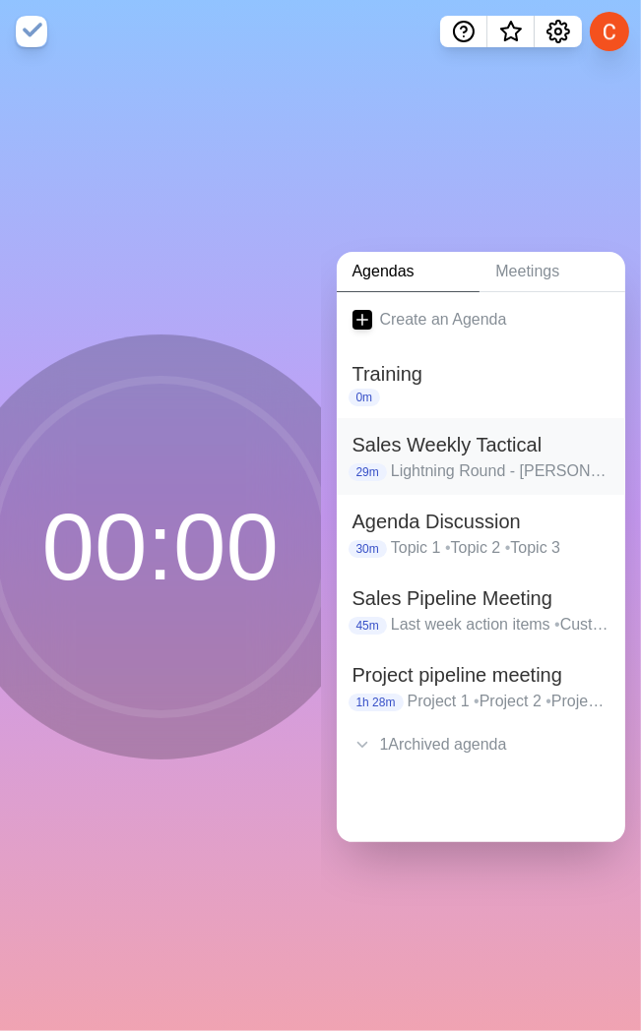
click at [438, 450] on h2 "Sales Weekly Tactical" at bounding box center [481, 445] width 258 height 30
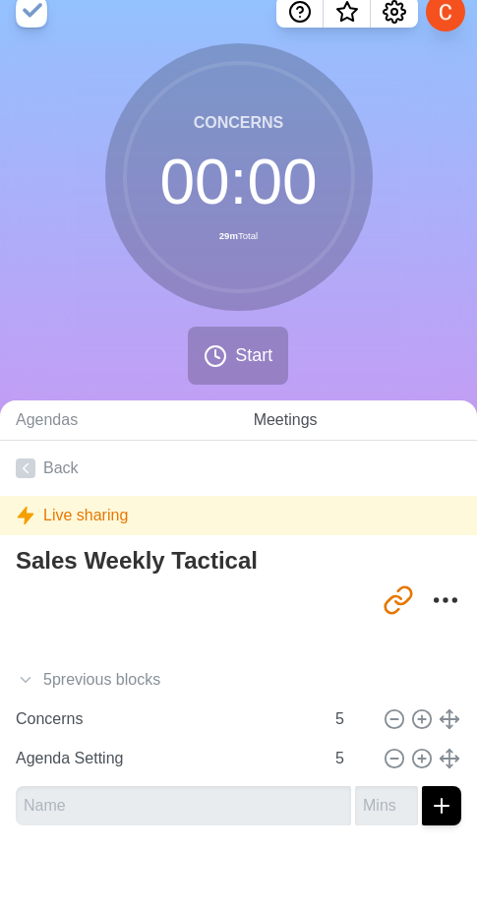
scroll to position [25, 0]
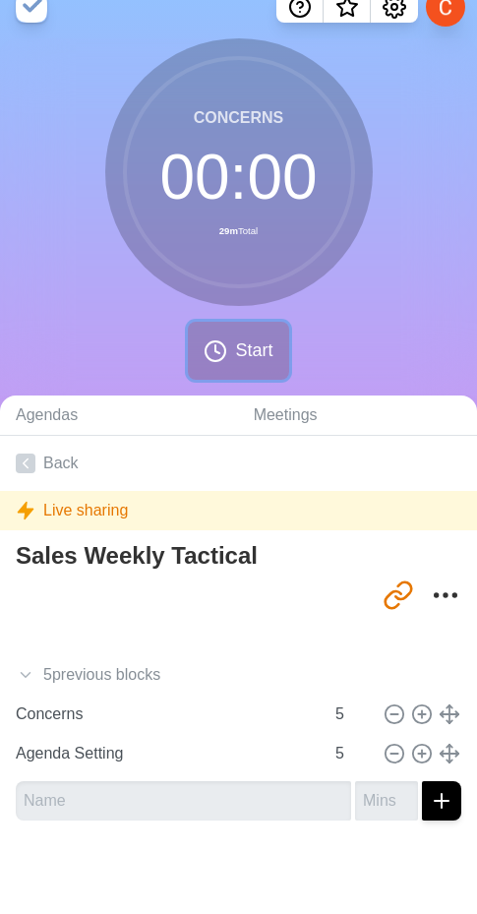
click at [247, 349] on span "Start" at bounding box center [253, 350] width 37 height 27
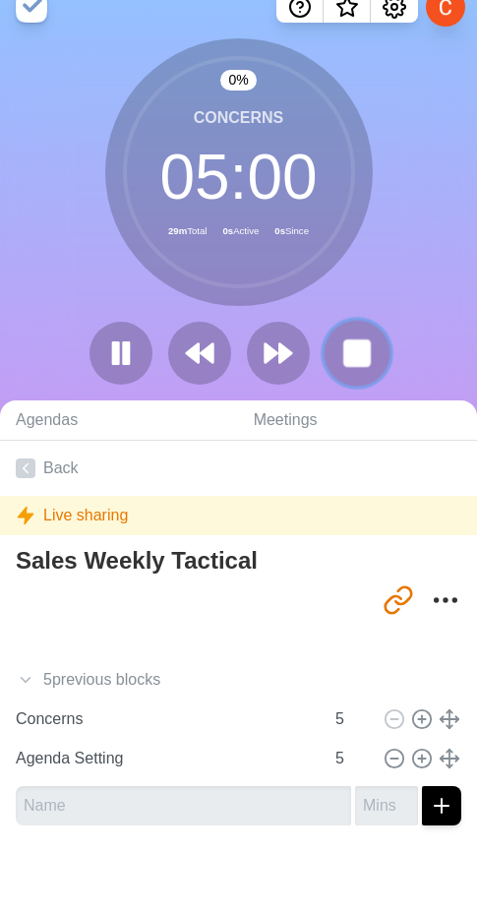
click at [371, 341] on icon at bounding box center [356, 353] width 33 height 33
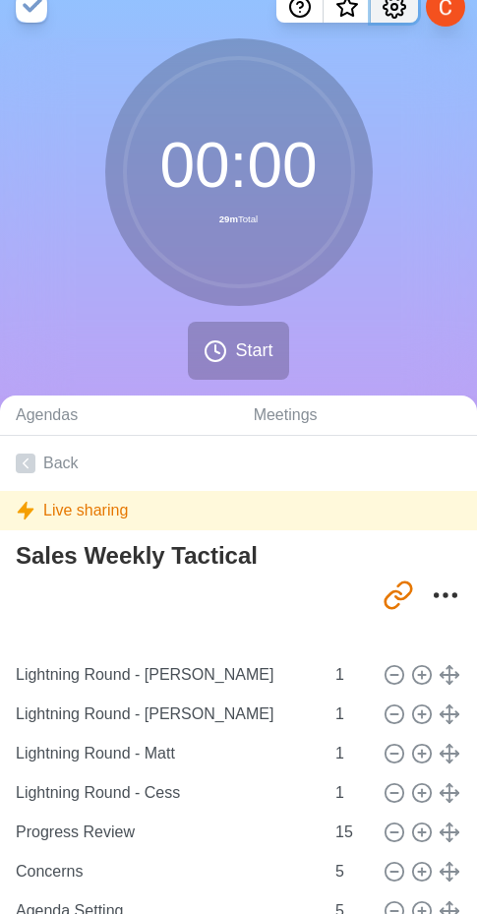
click at [401, 6] on icon "Settings" at bounding box center [395, 7] width 24 height 24
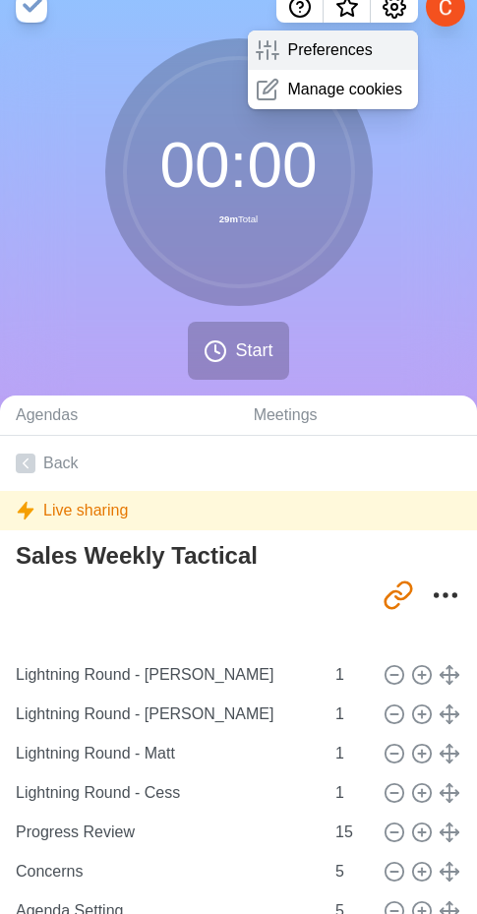
click at [323, 41] on p "Preferences" at bounding box center [329, 50] width 85 height 24
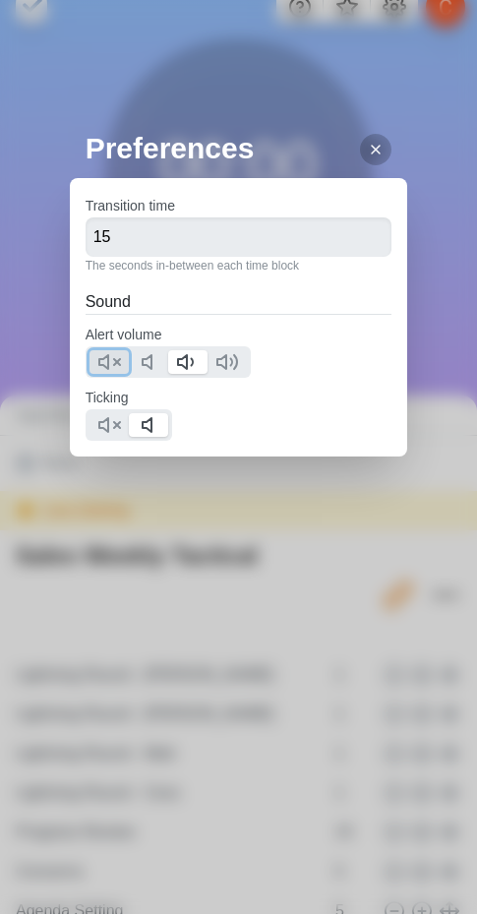
click at [114, 359] on line at bounding box center [117, 362] width 6 height 6
click at [115, 427] on line at bounding box center [117, 425] width 6 height 6
click at [108, 352] on icon at bounding box center [109, 362] width 24 height 24
click at [137, 361] on button at bounding box center [148, 362] width 39 height 24
click at [130, 572] on div "Preferences Transition time 15 The seconds in-between each time block Sound Ale…" at bounding box center [238, 457] width 477 height 914
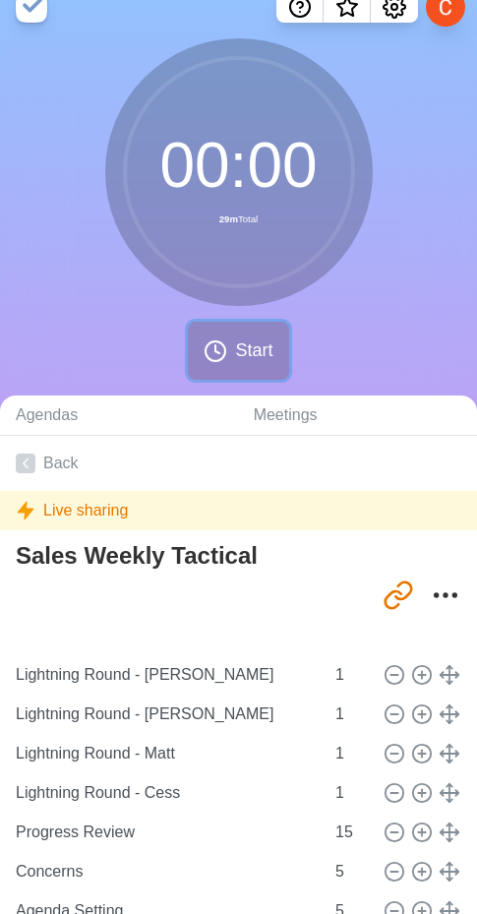
click at [242, 350] on span "Start" at bounding box center [253, 350] width 37 height 27
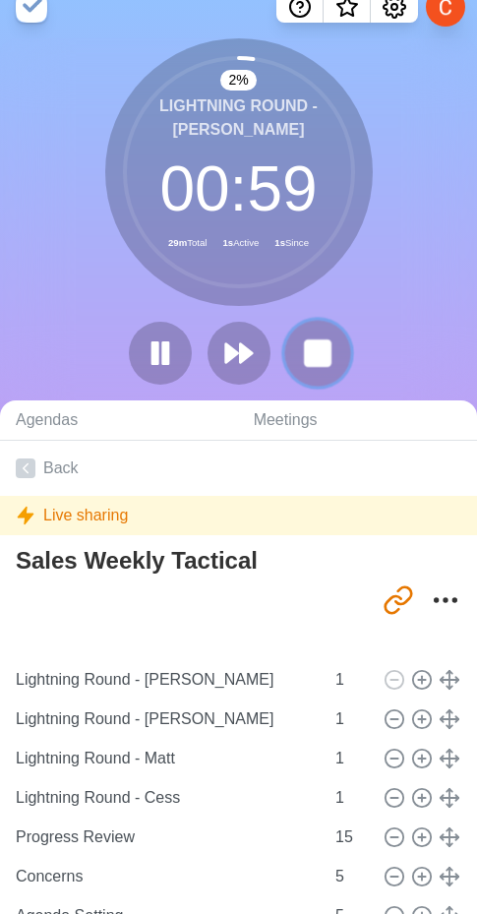
click at [325, 350] on rect at bounding box center [317, 352] width 25 height 25
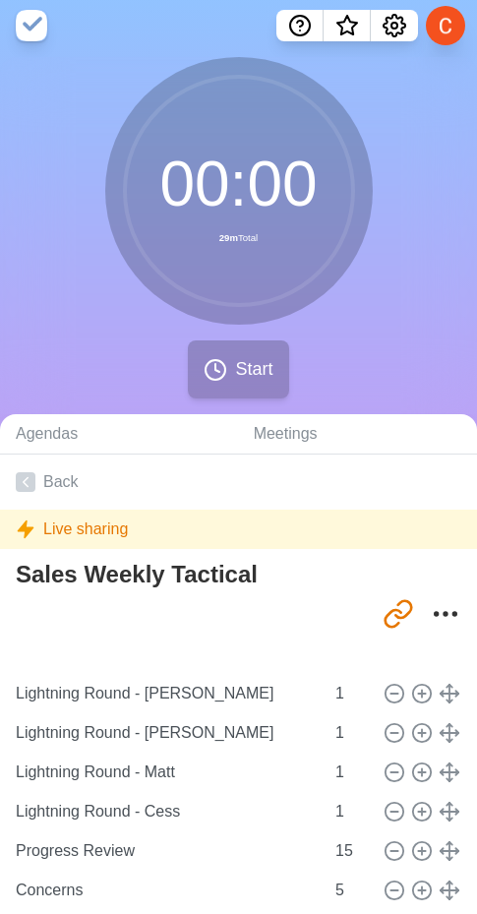
scroll to position [0, 0]
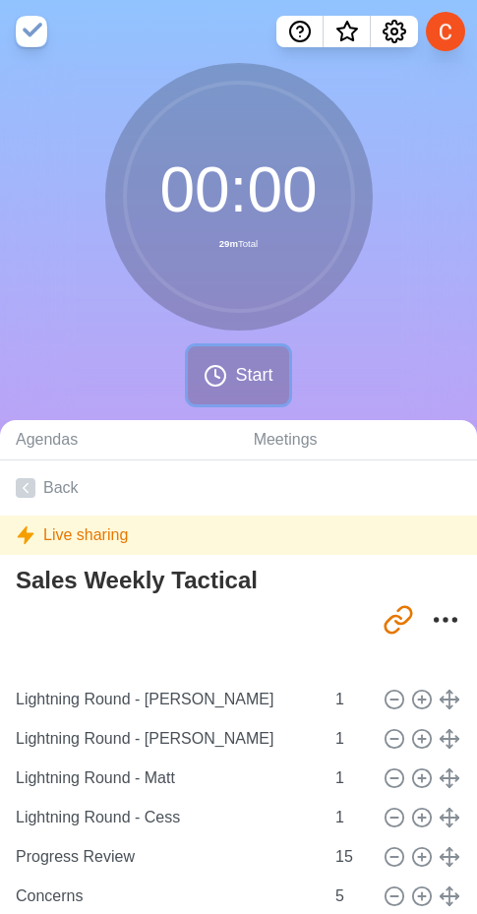
click at [256, 372] on span "Start" at bounding box center [253, 375] width 37 height 27
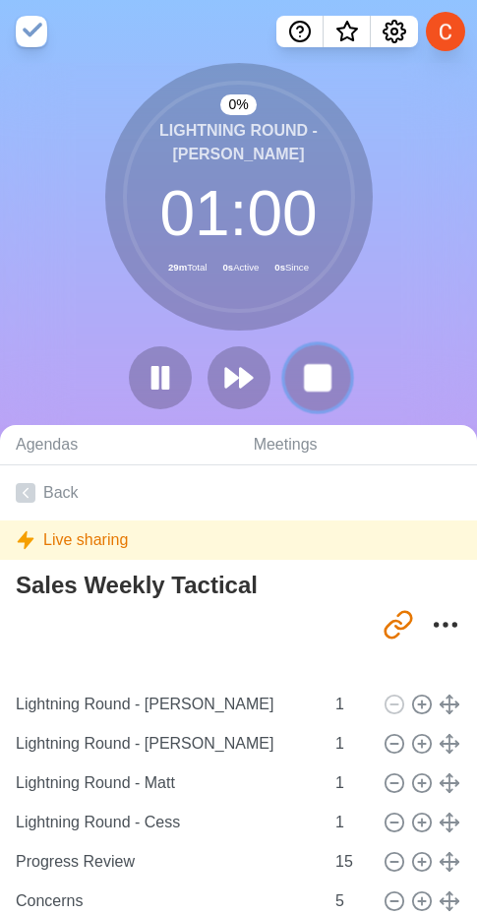
click at [320, 388] on rect at bounding box center [317, 377] width 25 height 25
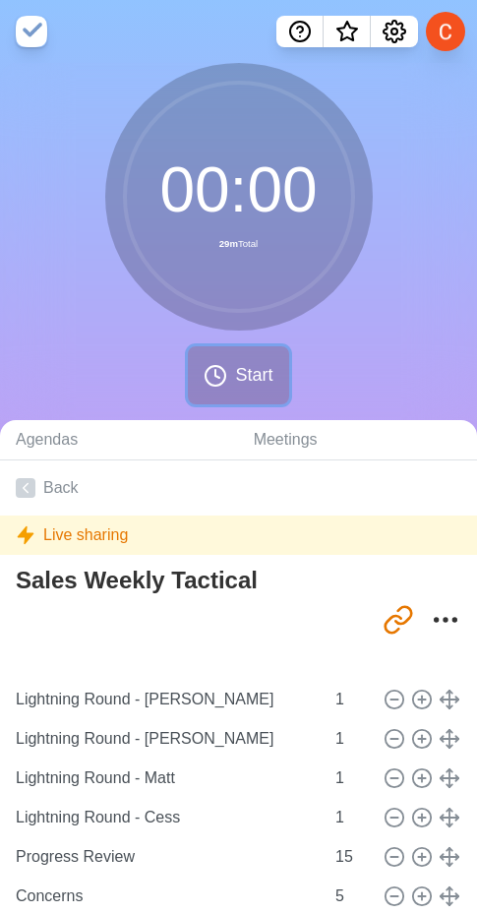
click at [201, 381] on button "Start" at bounding box center [238, 375] width 100 height 58
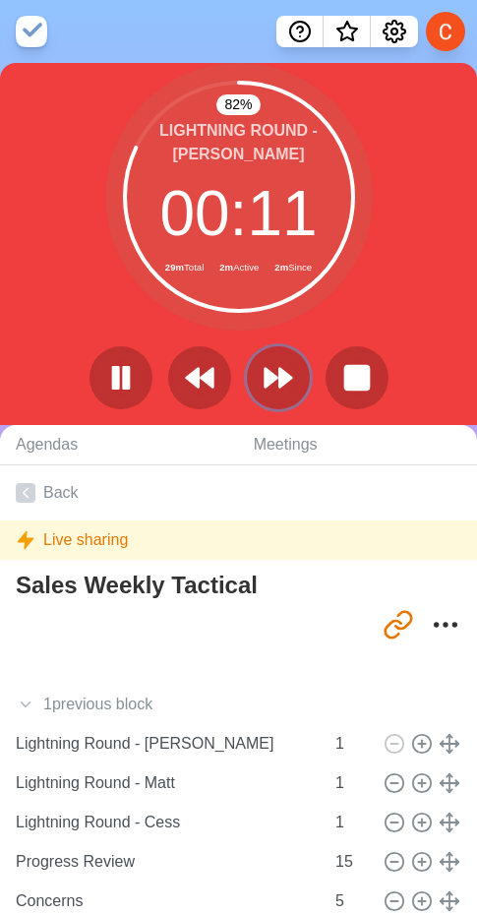
drag, startPoint x: 289, startPoint y: 371, endPoint x: 12, endPoint y: 355, distance: 277.9
click at [289, 371] on icon at bounding box center [278, 377] width 31 height 31
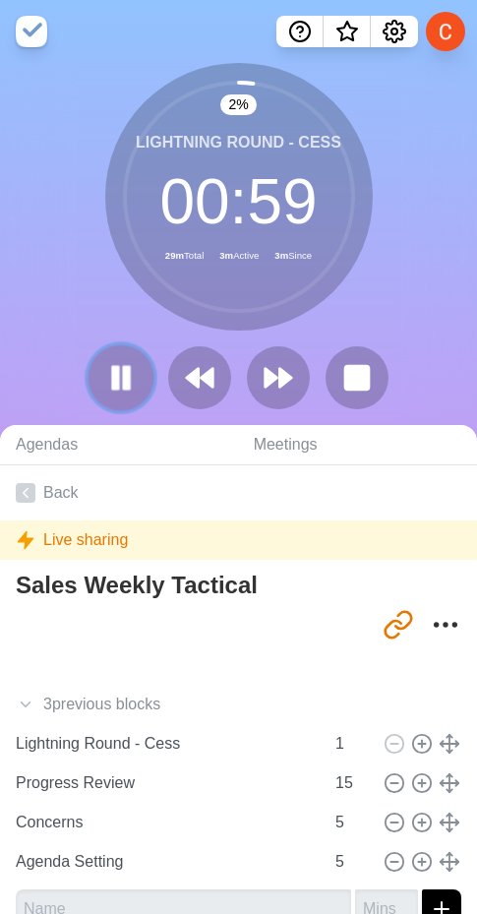
click at [108, 372] on icon at bounding box center [120, 377] width 33 height 33
click at [108, 372] on icon at bounding box center [120, 377] width 31 height 31
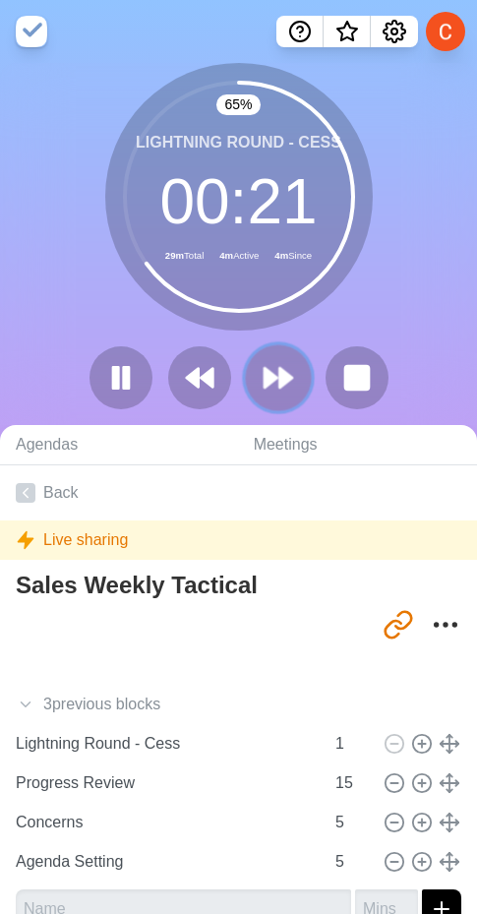
click at [249, 378] on button at bounding box center [278, 377] width 66 height 66
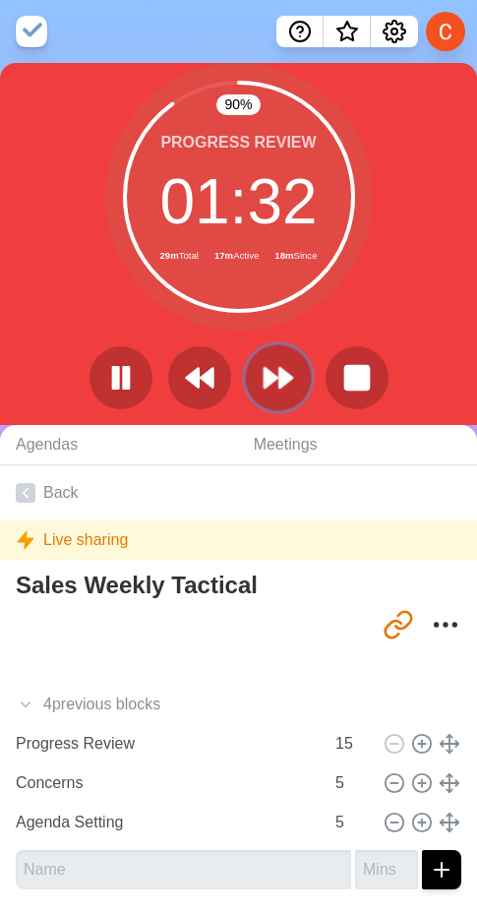
click at [281, 375] on polygon at bounding box center [285, 378] width 13 height 20
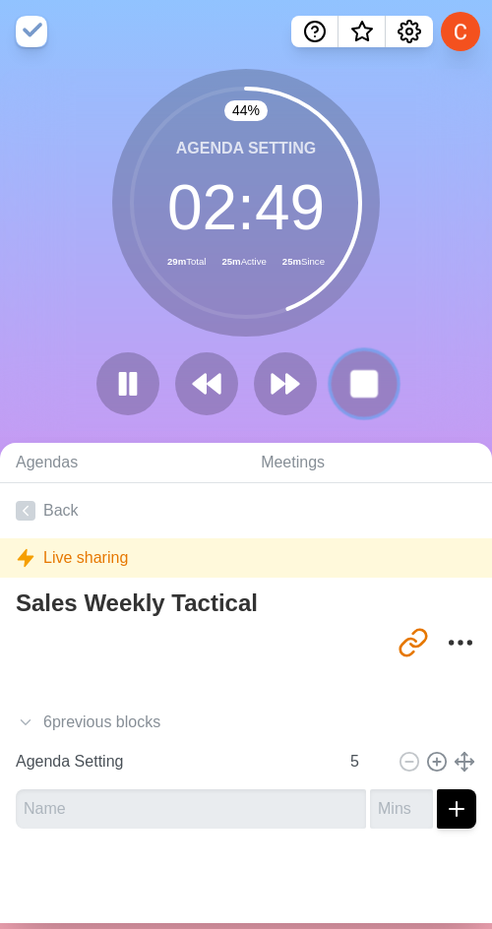
click at [351, 392] on rect at bounding box center [363, 383] width 25 height 25
